Goal: Task Accomplishment & Management: Manage account settings

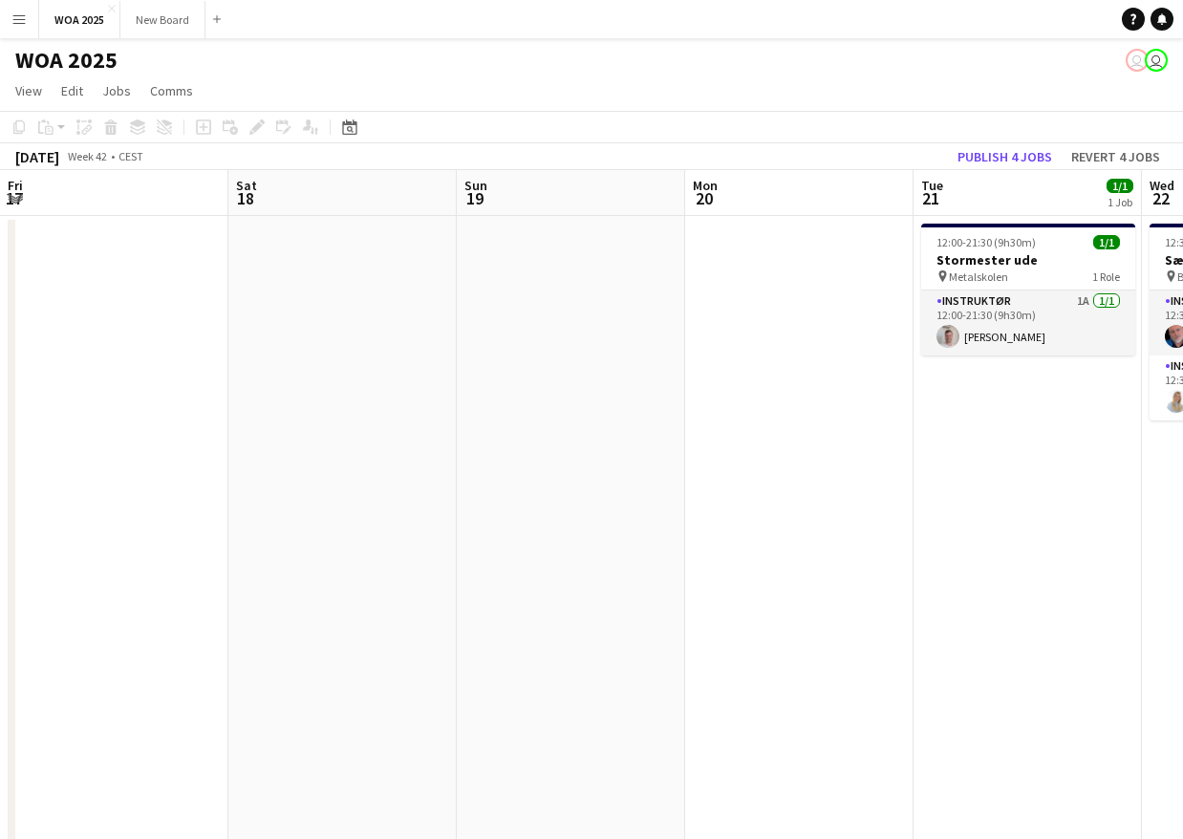
click at [1014, 154] on button "Publish 4 jobs" at bounding box center [1005, 156] width 110 height 25
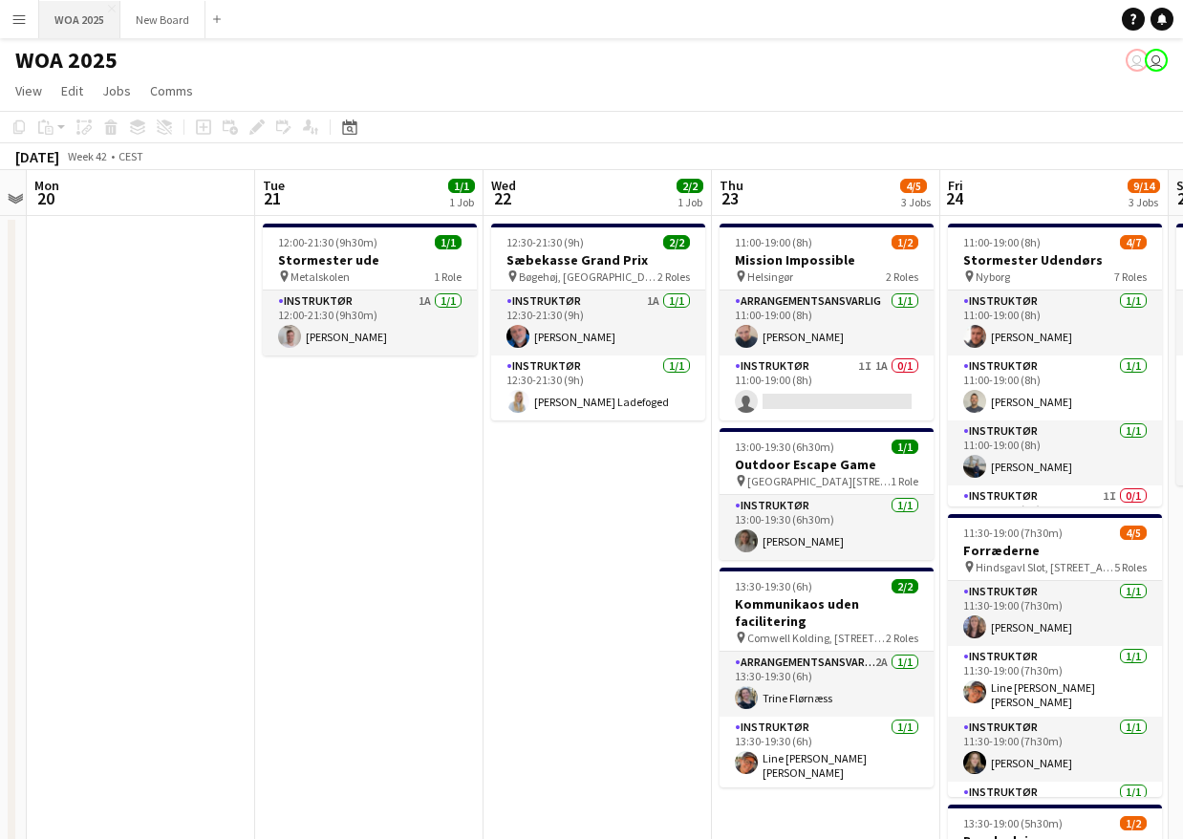
click at [89, 13] on button "WOA 2025 Close" at bounding box center [79, 19] width 81 height 37
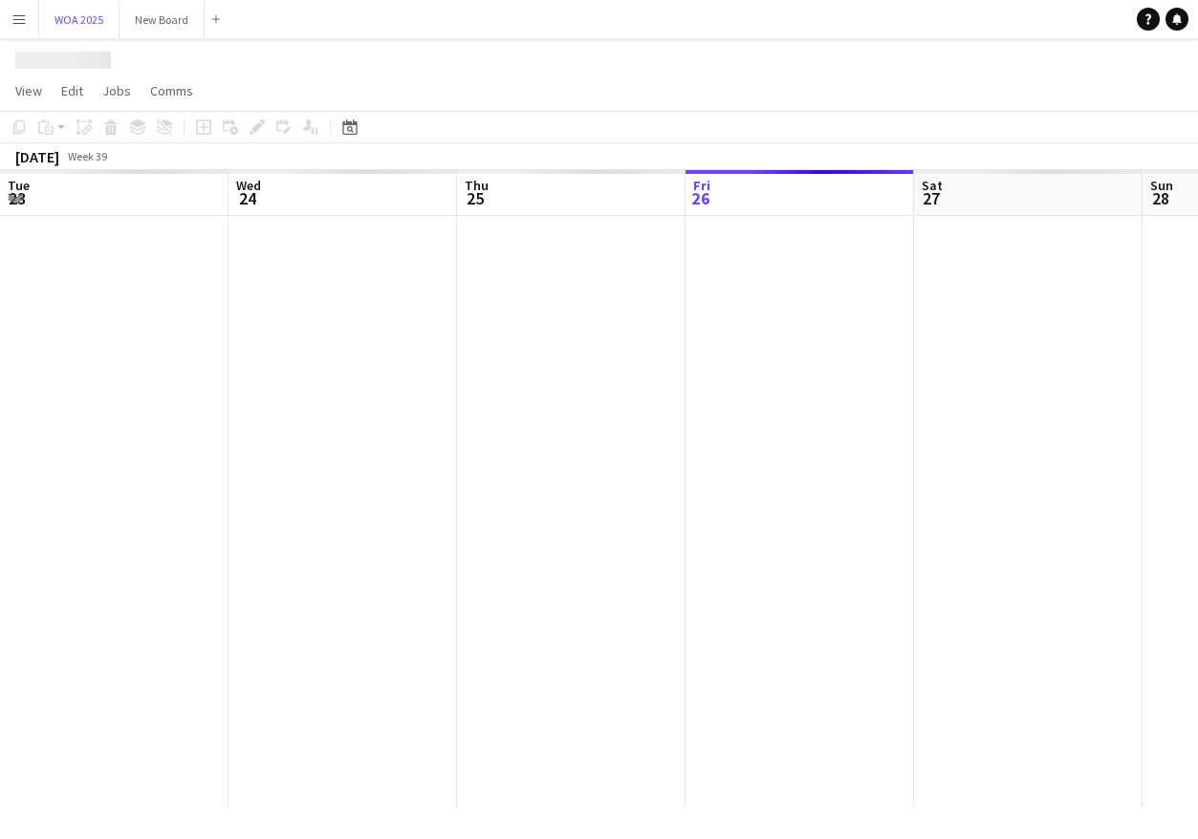
scroll to position [0, 457]
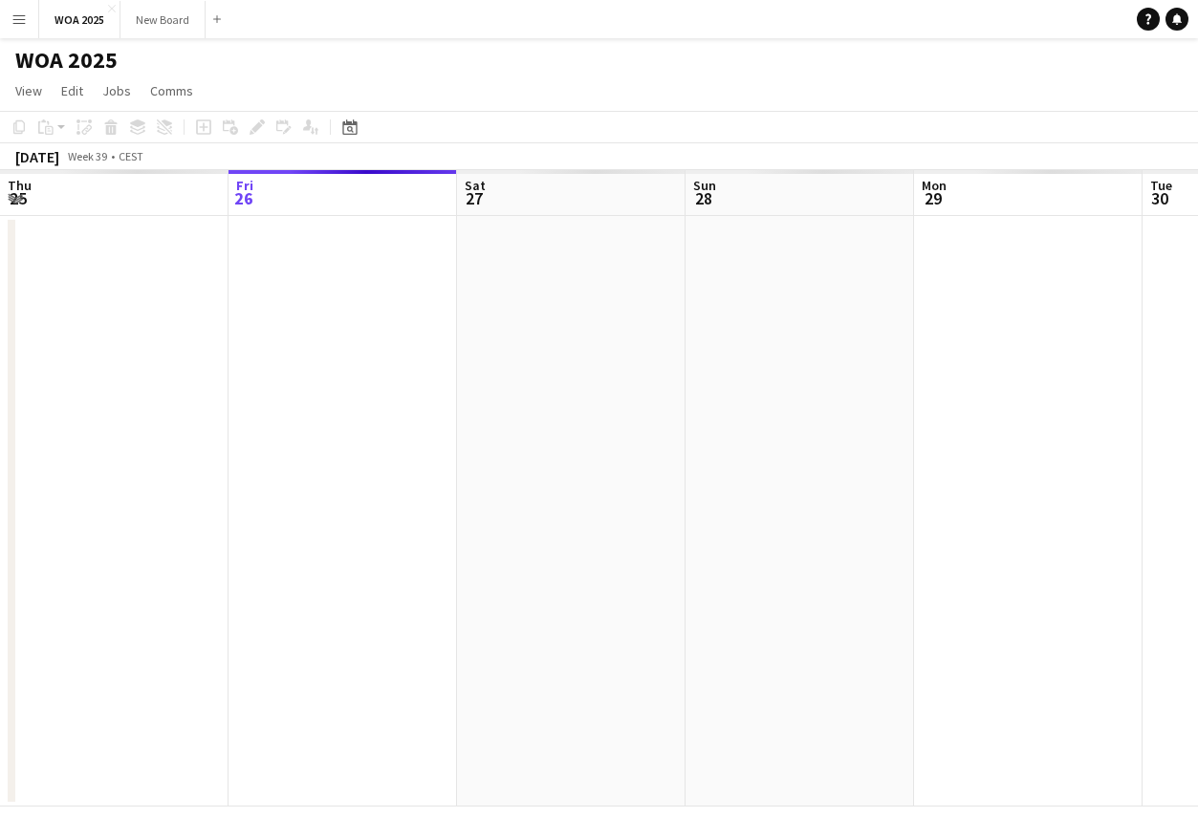
click at [13, 22] on app-icon "Menu" at bounding box center [18, 18] width 15 height 15
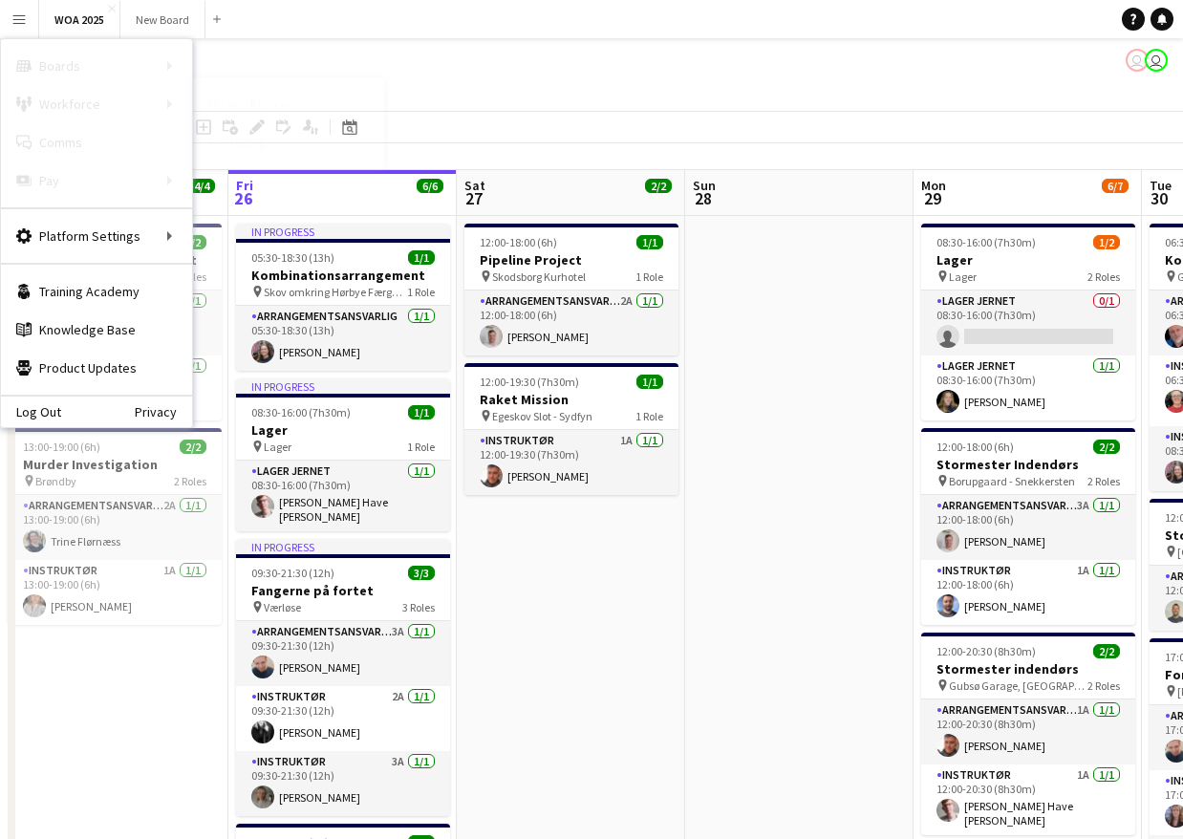
click at [239, 111] on link "My Workforce" at bounding box center [288, 104] width 191 height 38
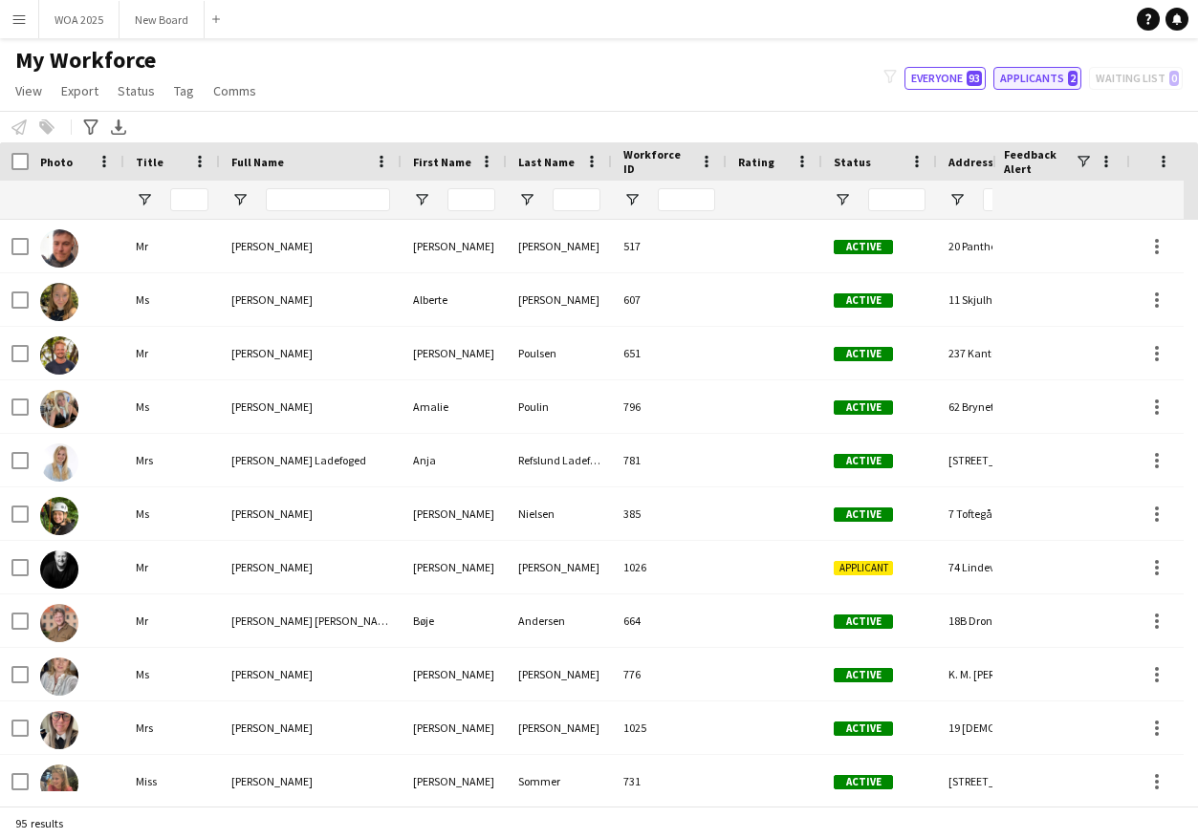
click at [1035, 75] on button "Applicants 2" at bounding box center [1037, 78] width 88 height 23
type input "**********"
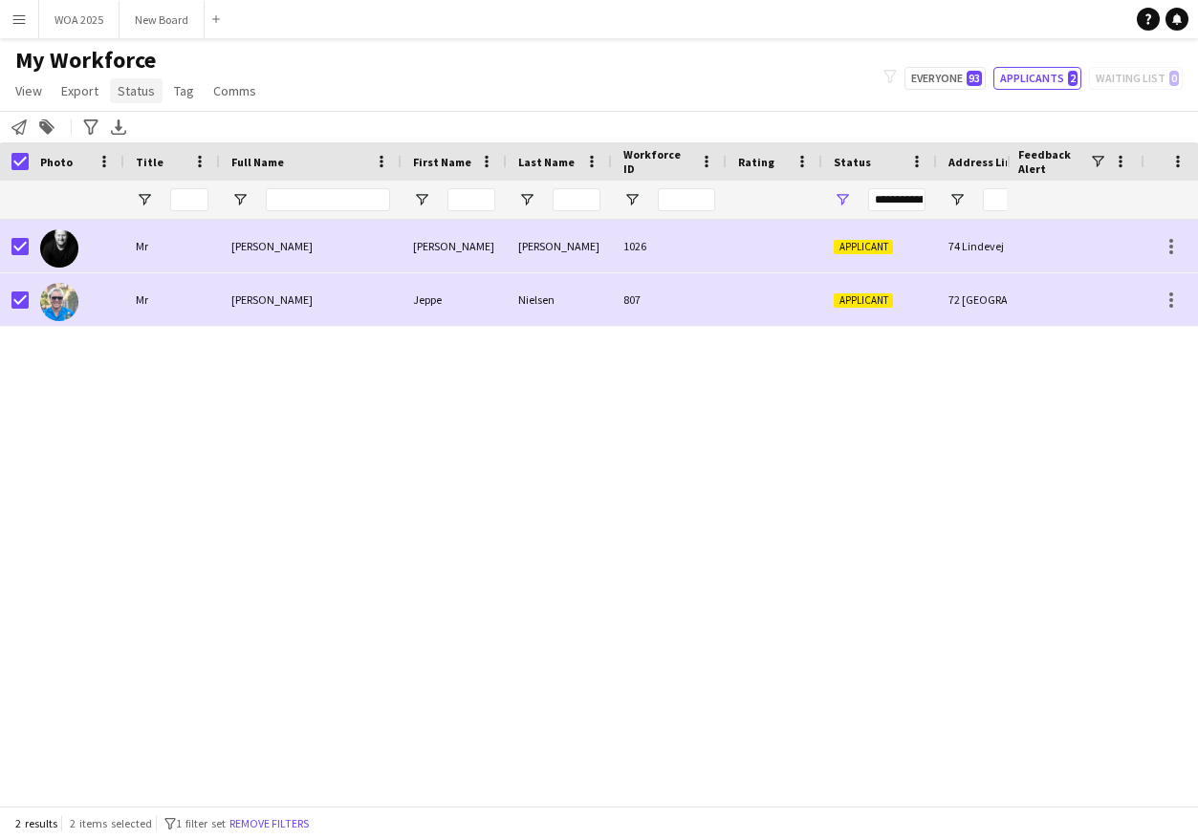
click at [127, 93] on span "Status" at bounding box center [136, 90] width 37 height 17
click at [133, 133] on span "Edit" at bounding box center [136, 131] width 22 height 17
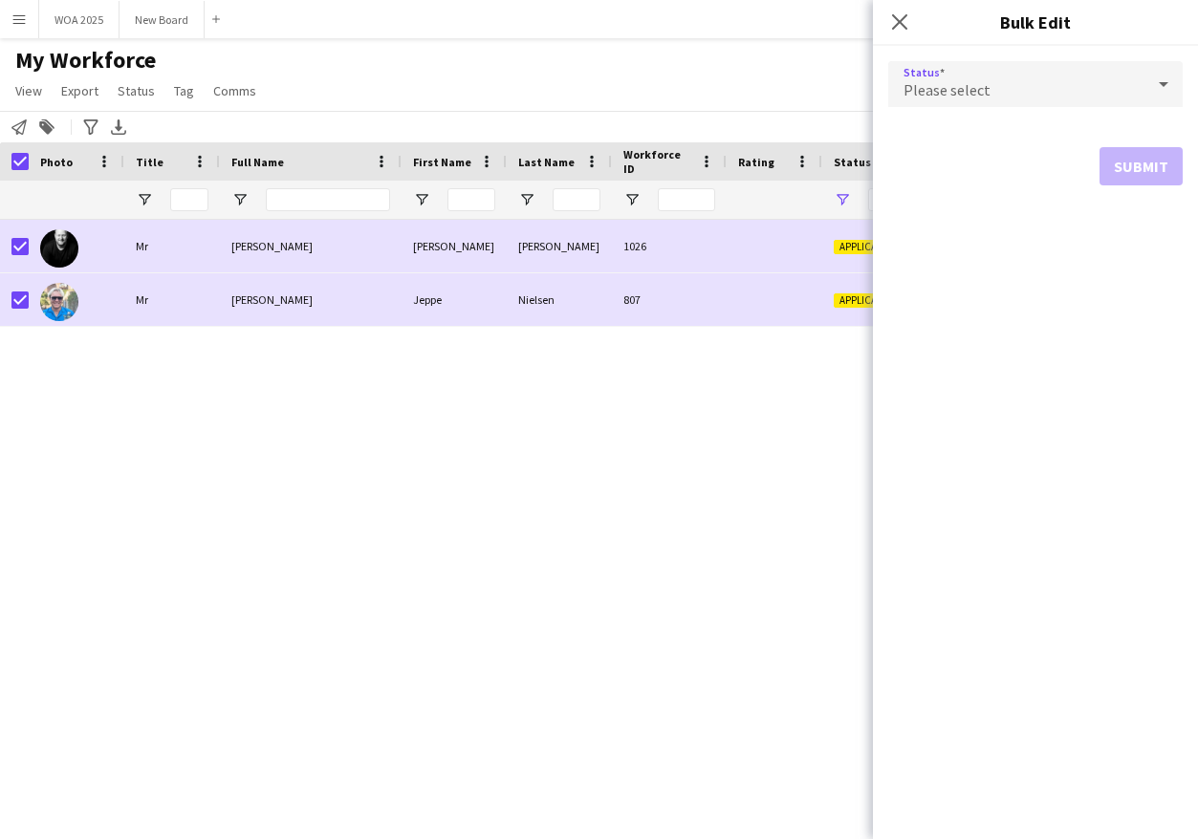
click at [1122, 92] on div "Please select" at bounding box center [1016, 84] width 256 height 46
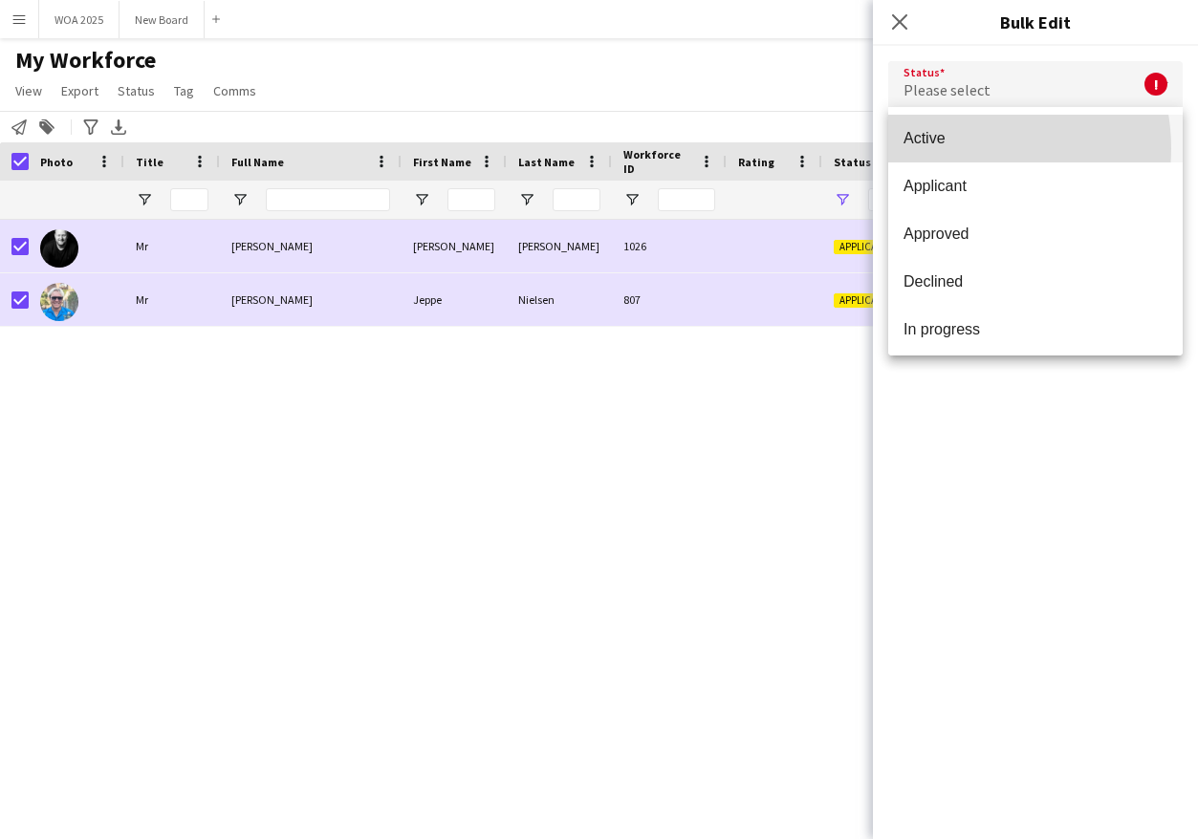
click at [966, 148] on mat-option "Active" at bounding box center [1035, 139] width 294 height 48
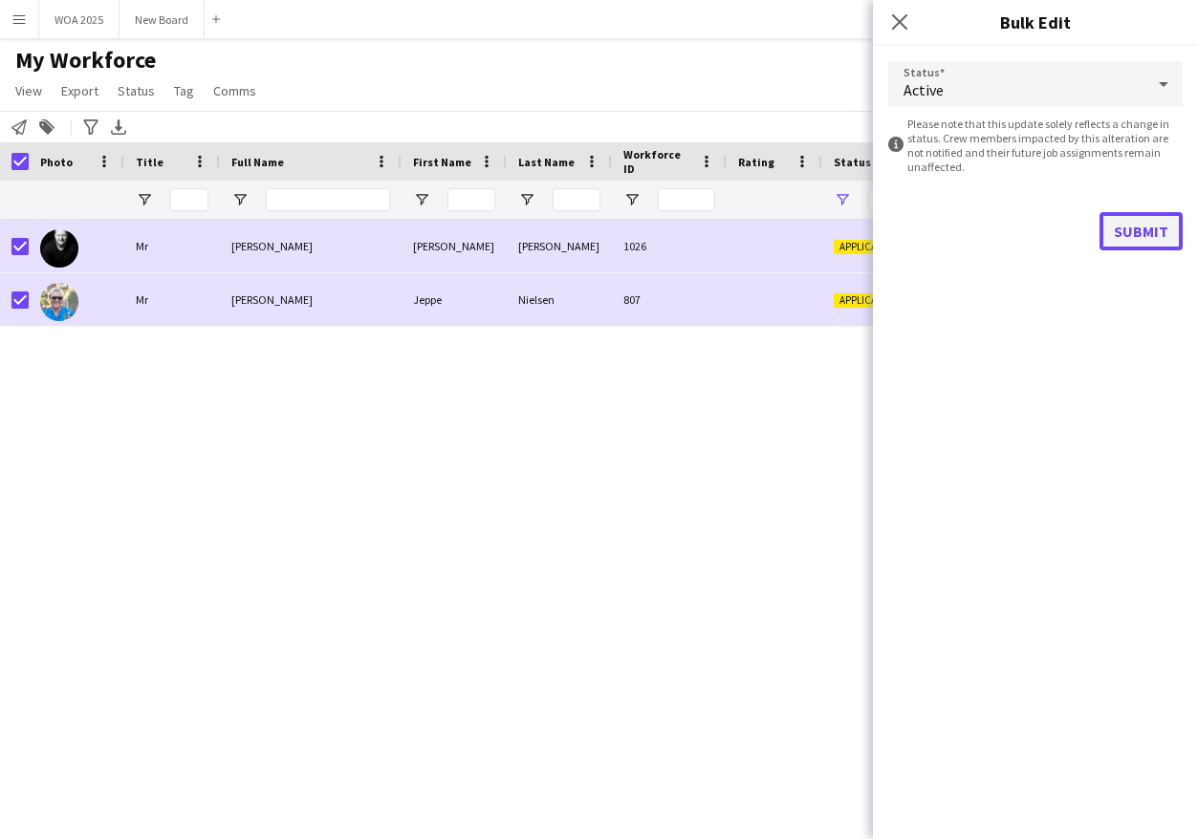
click at [1131, 231] on button "Submit" at bounding box center [1140, 231] width 83 height 38
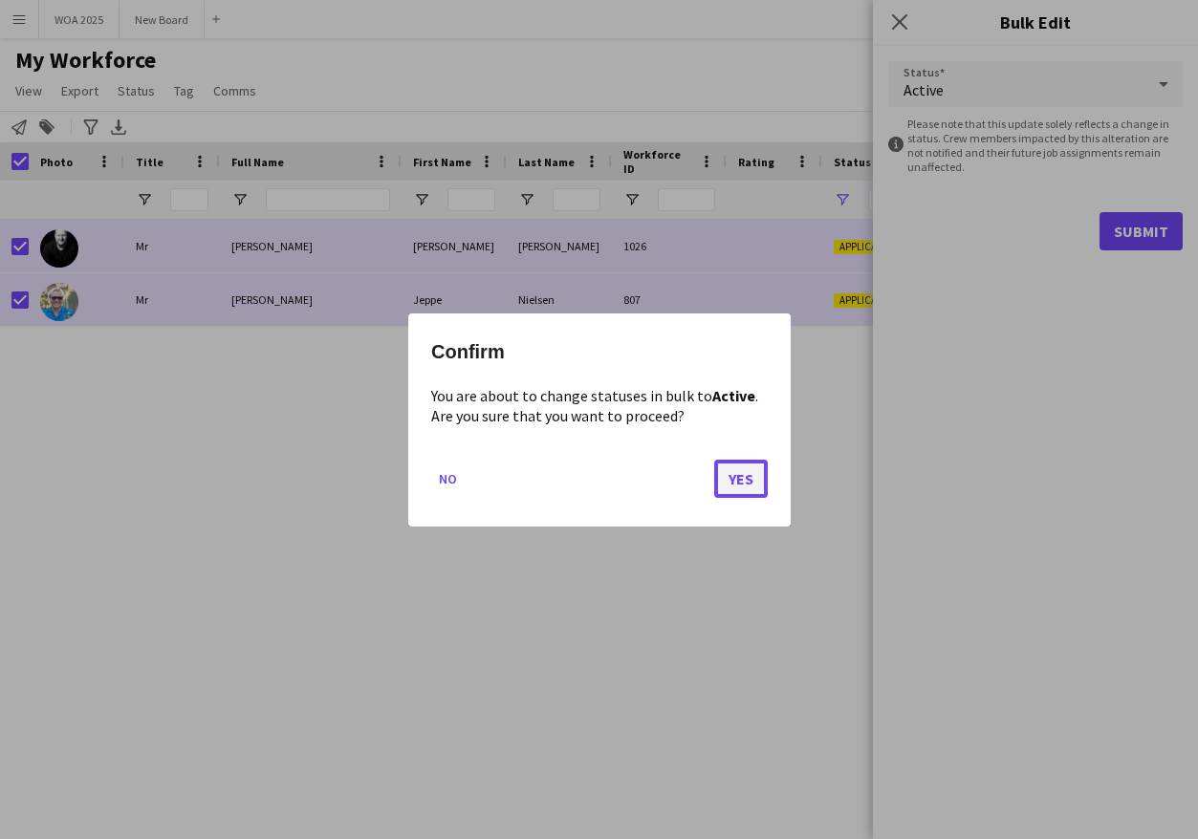
click at [738, 473] on button "Yes" at bounding box center [741, 478] width 54 height 38
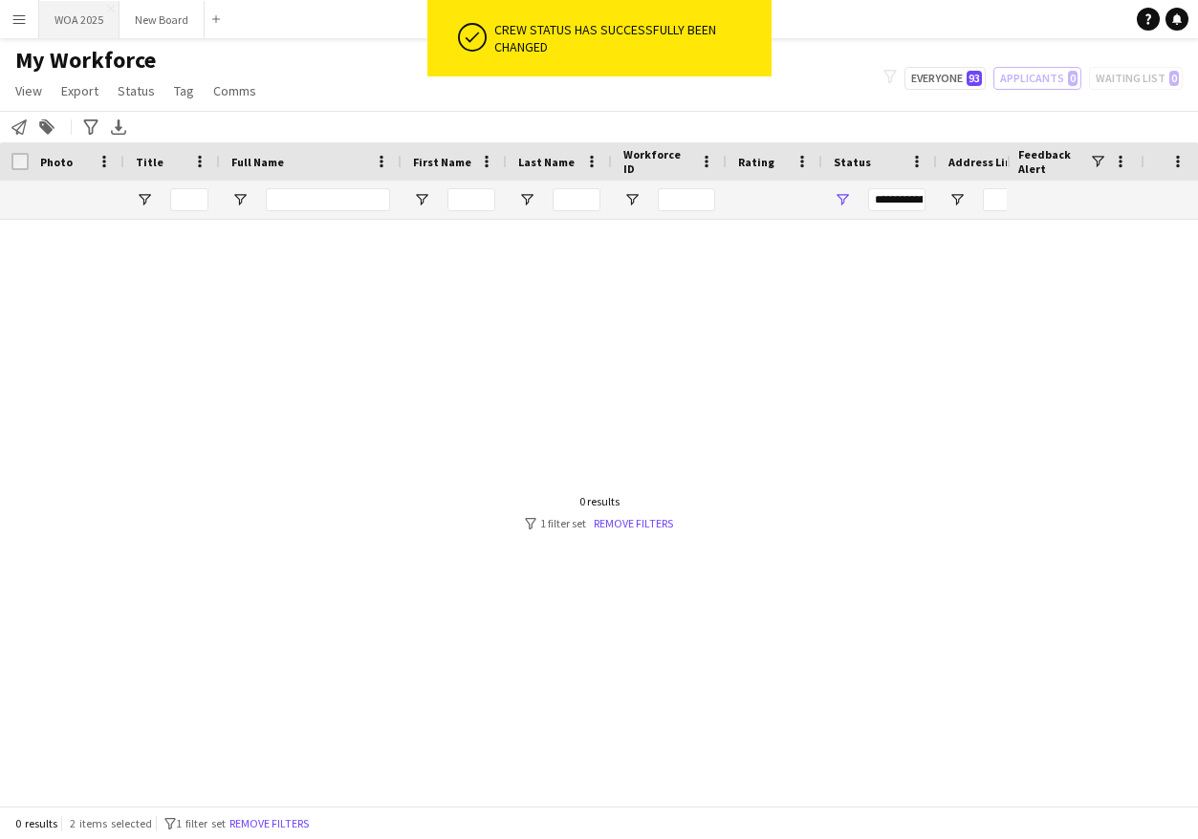
click at [69, 16] on button "WOA 2025 Close" at bounding box center [79, 19] width 80 height 37
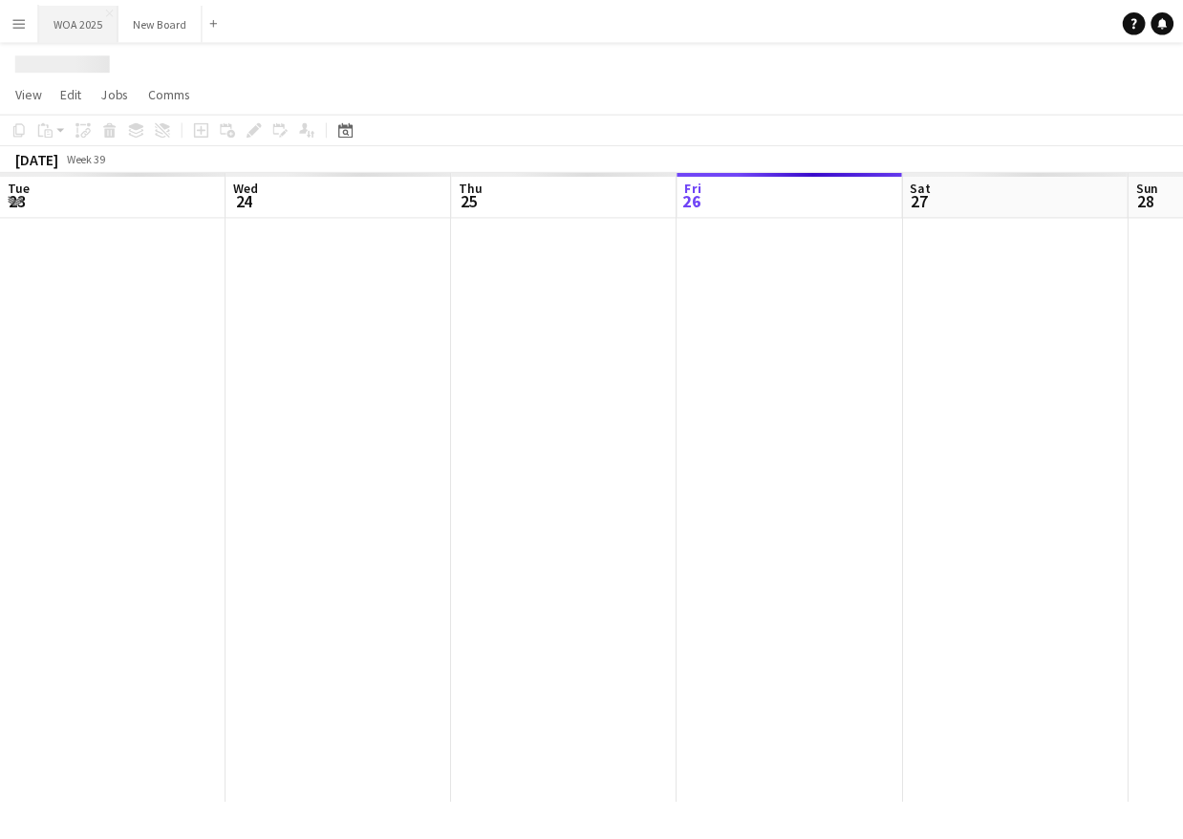
scroll to position [0, 457]
